Goal: Task Accomplishment & Management: Use online tool/utility

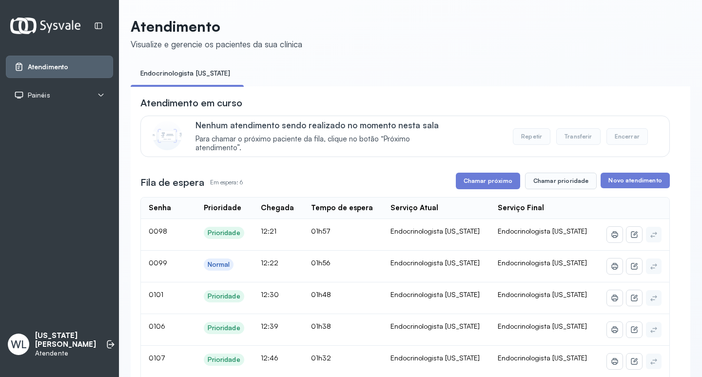
scroll to position [98, 0]
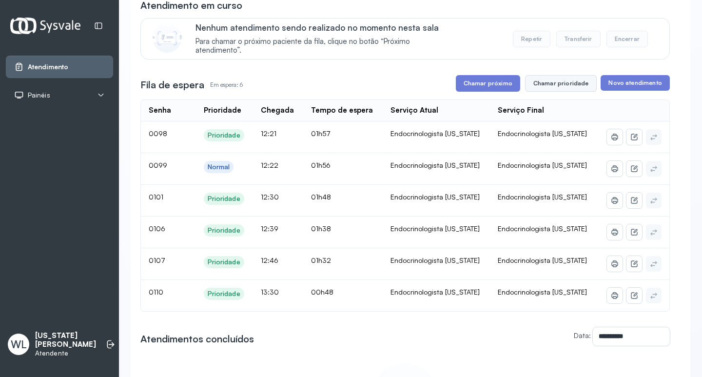
click at [546, 85] on button "Chamar prioridade" at bounding box center [561, 83] width 72 height 17
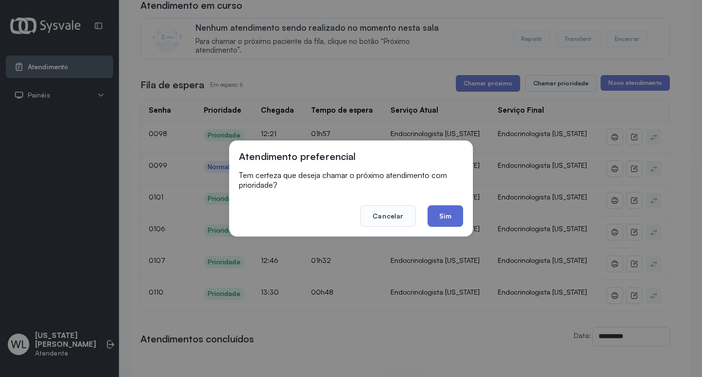
click at [453, 217] on button "Sim" at bounding box center [446, 215] width 36 height 21
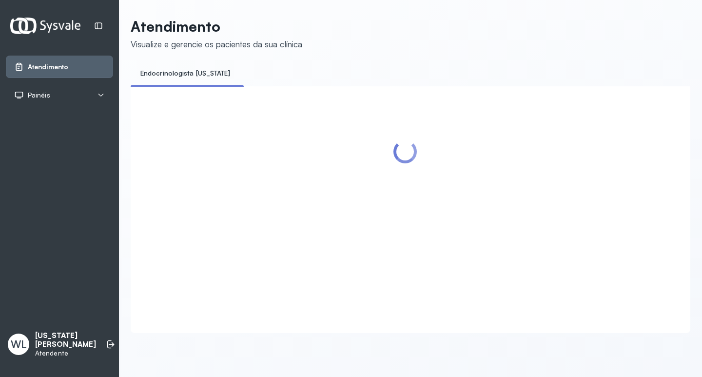
scroll to position [0, 0]
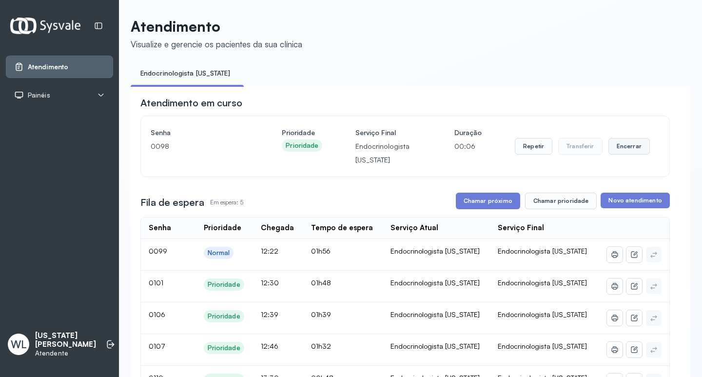
click at [624, 148] on button "Encerrar" at bounding box center [628, 146] width 41 height 17
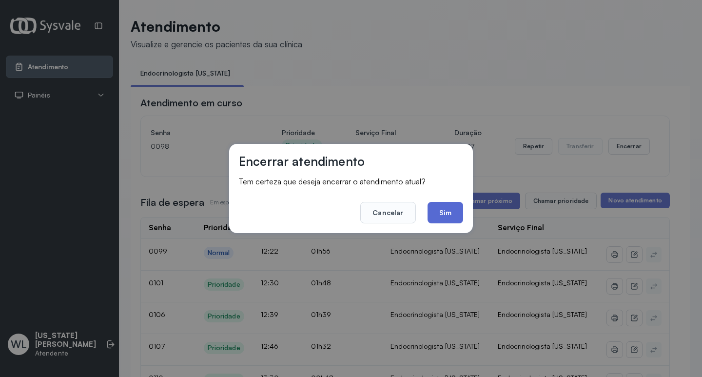
click at [451, 212] on button "Sim" at bounding box center [446, 212] width 36 height 21
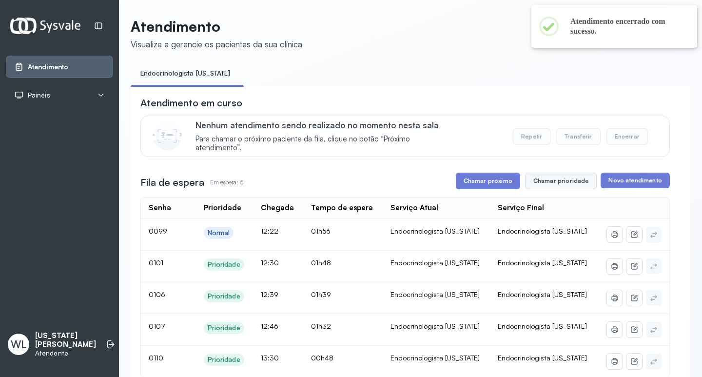
click at [558, 181] on button "Chamar prioridade" at bounding box center [561, 181] width 72 height 17
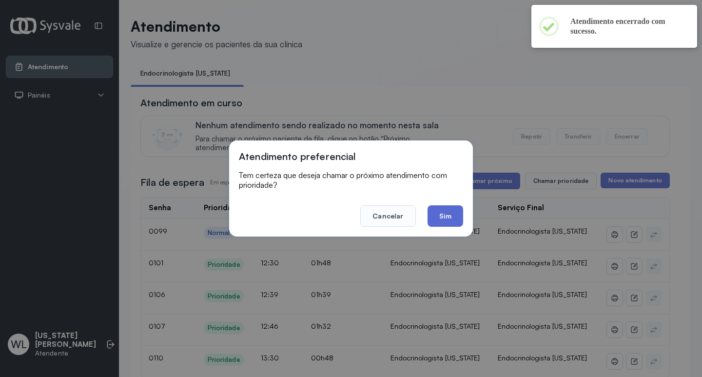
click at [437, 216] on button "Sim" at bounding box center [446, 215] width 36 height 21
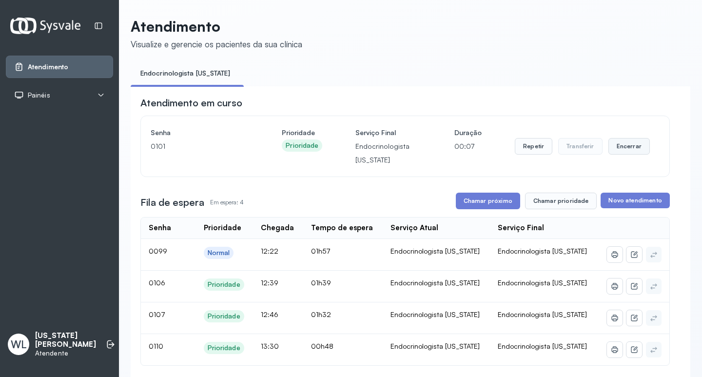
click at [626, 147] on button "Encerrar" at bounding box center [628, 146] width 41 height 17
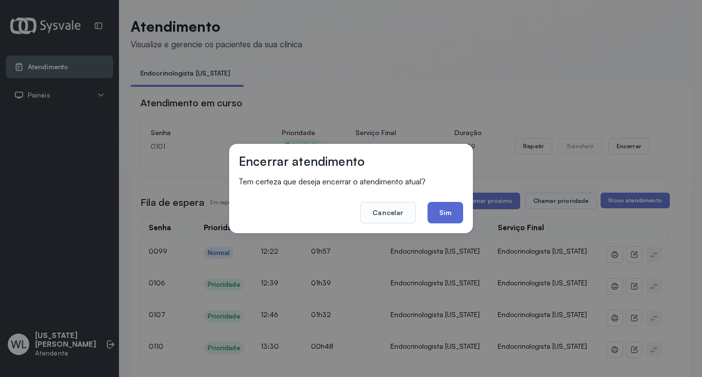
click at [443, 215] on button "Sim" at bounding box center [446, 212] width 36 height 21
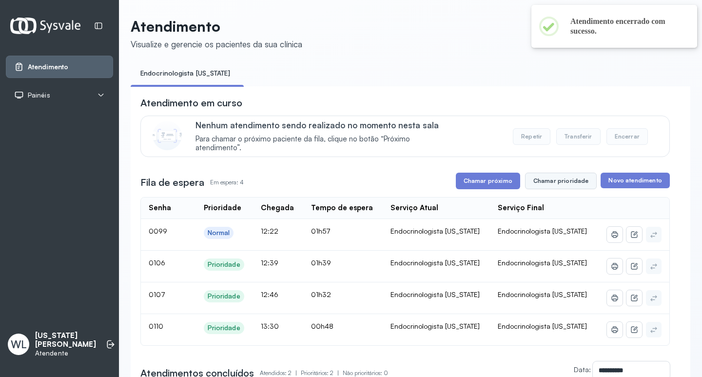
click at [560, 182] on button "Chamar prioridade" at bounding box center [561, 181] width 72 height 17
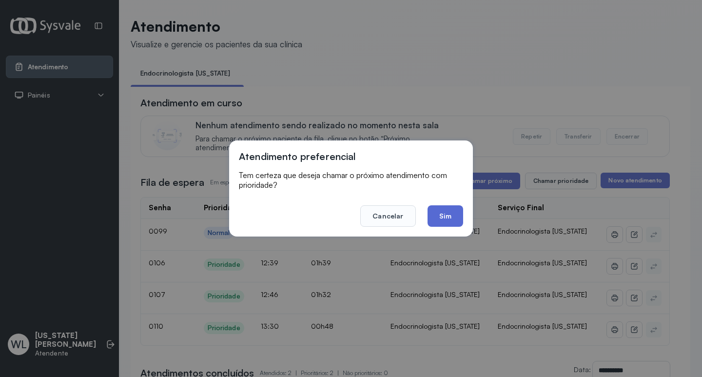
click at [451, 215] on button "Sim" at bounding box center [446, 215] width 36 height 21
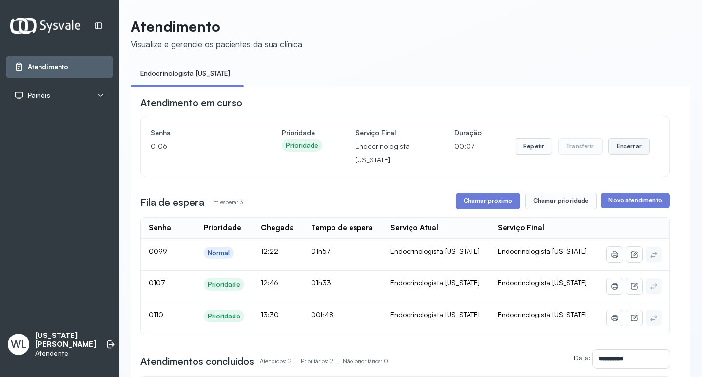
click at [623, 147] on button "Encerrar" at bounding box center [628, 146] width 41 height 17
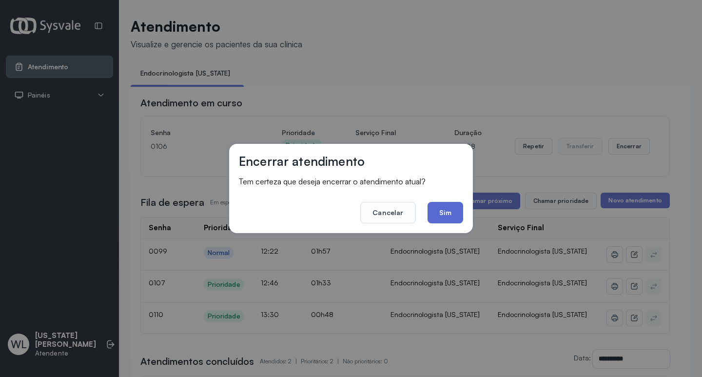
click at [442, 213] on button "Sim" at bounding box center [446, 212] width 36 height 21
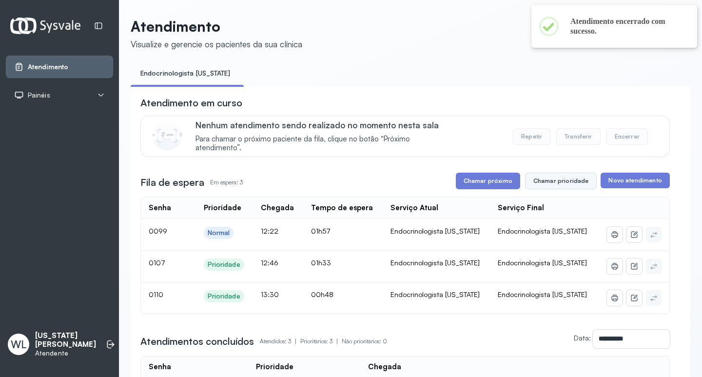
click at [554, 184] on button "Chamar prioridade" at bounding box center [561, 181] width 72 height 17
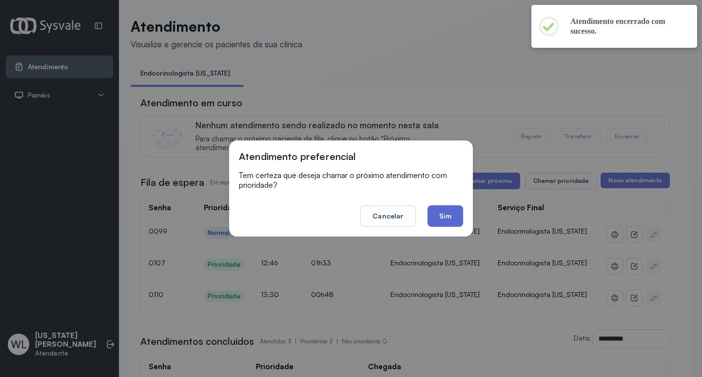
click at [451, 218] on button "Sim" at bounding box center [446, 215] width 36 height 21
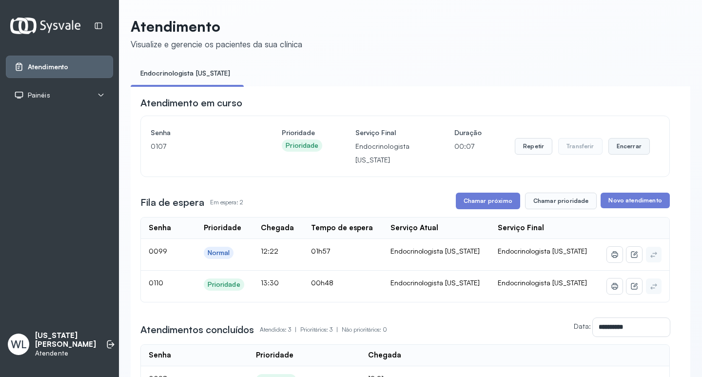
click at [617, 150] on button "Encerrar" at bounding box center [628, 146] width 41 height 17
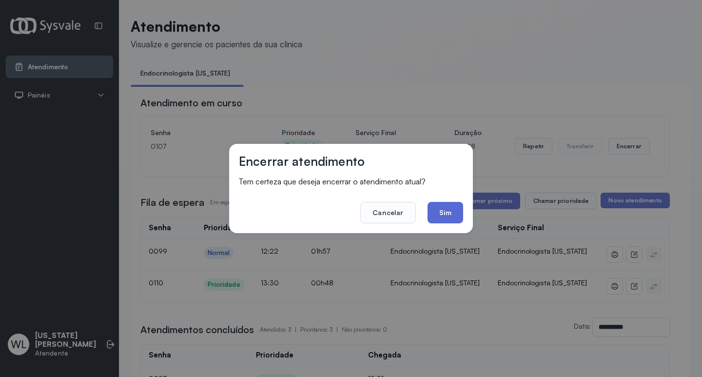
click at [450, 206] on button "Sim" at bounding box center [446, 212] width 36 height 21
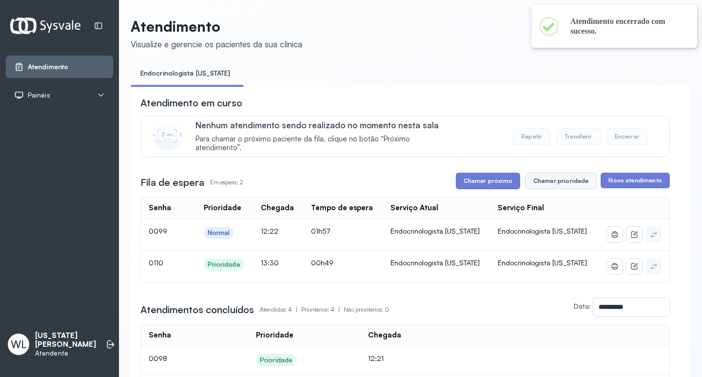
click at [553, 184] on button "Chamar prioridade" at bounding box center [561, 181] width 72 height 17
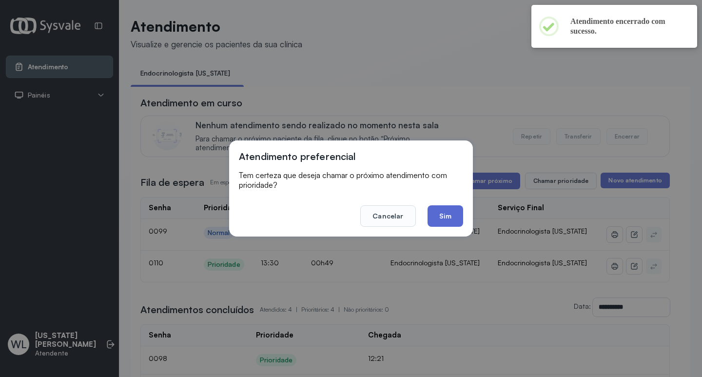
click at [448, 218] on button "Sim" at bounding box center [446, 215] width 36 height 21
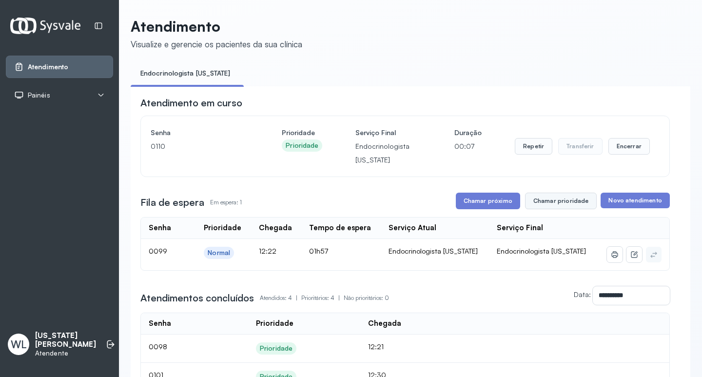
click at [558, 201] on button "Chamar prioridade" at bounding box center [561, 201] width 72 height 17
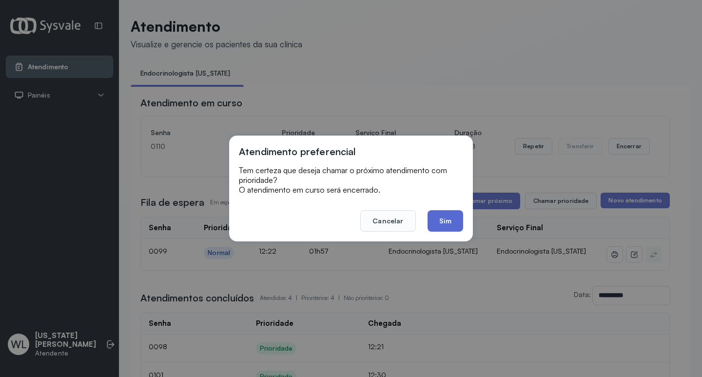
click at [446, 225] on button "Sim" at bounding box center [446, 220] width 36 height 21
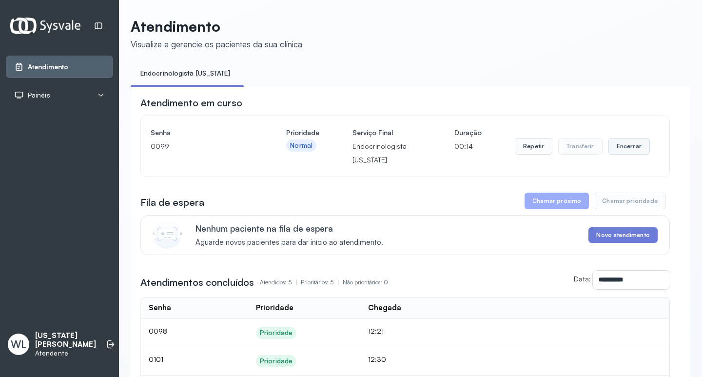
click at [615, 151] on button "Encerrar" at bounding box center [628, 146] width 41 height 17
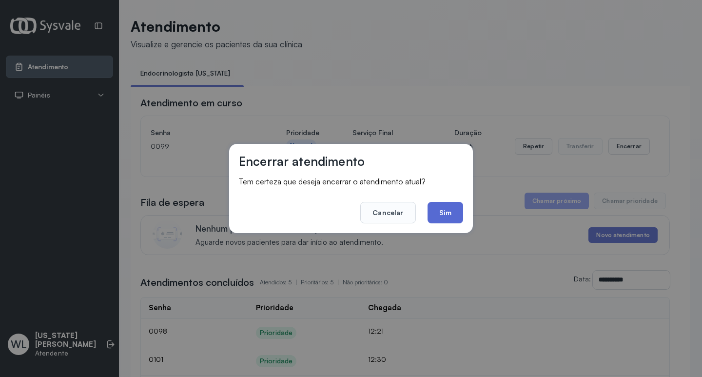
click at [449, 209] on button "Sim" at bounding box center [446, 212] width 36 height 21
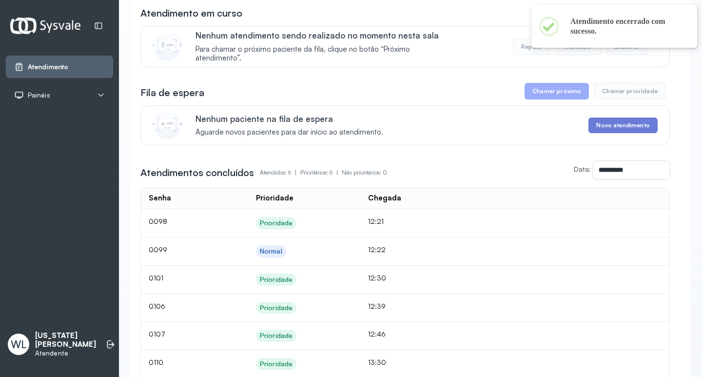
scroll to position [98, 0]
